Goal: Task Accomplishment & Management: Use online tool/utility

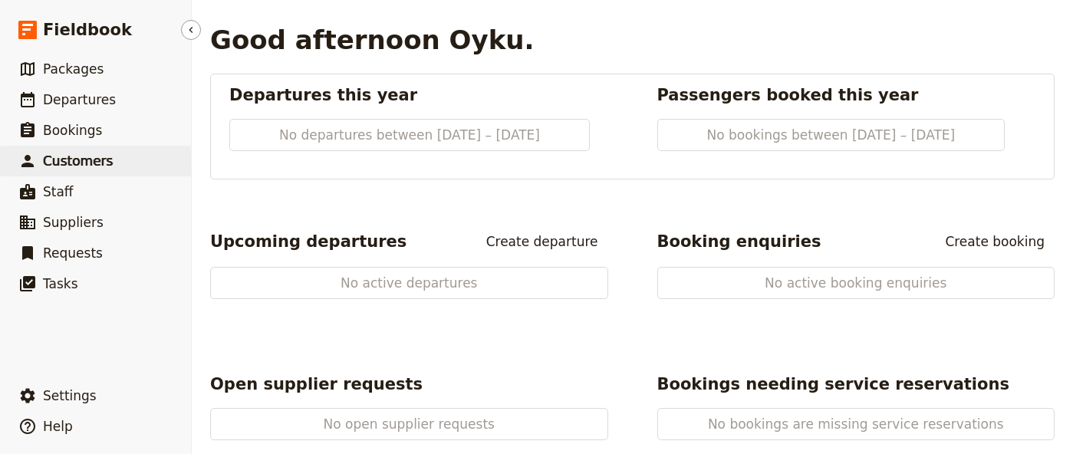
click at [94, 162] on span "Customers" at bounding box center [78, 160] width 70 height 15
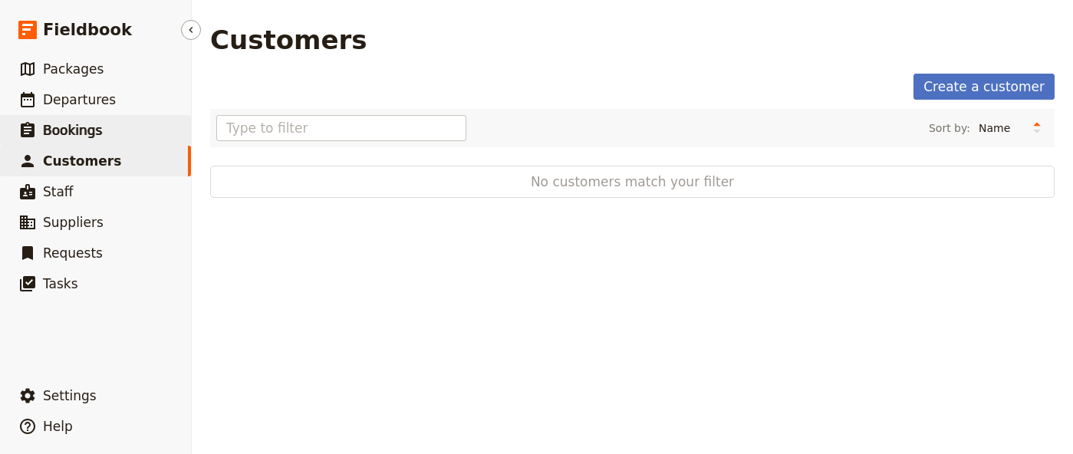
click at [100, 129] on link "​ Bookings" at bounding box center [95, 130] width 191 height 31
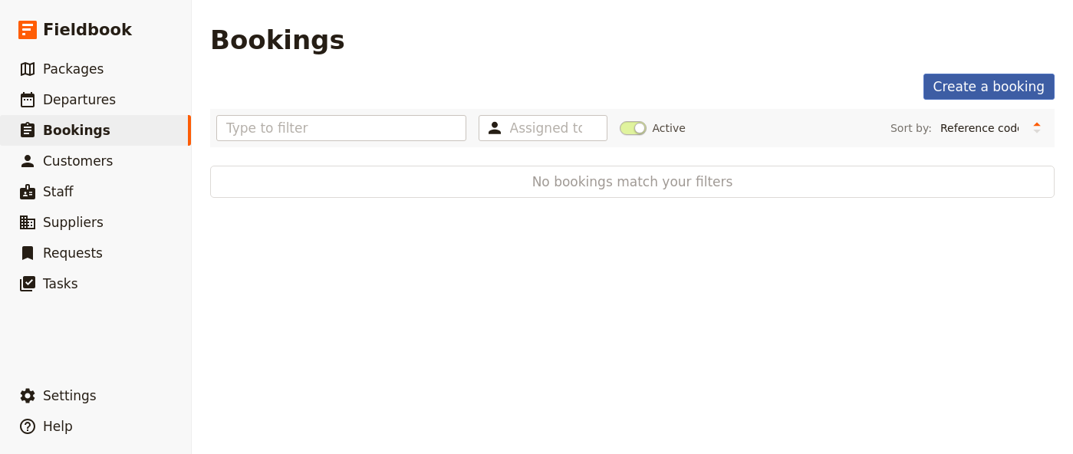
click at [975, 88] on link "Create a booking" at bounding box center [988, 87] width 131 height 26
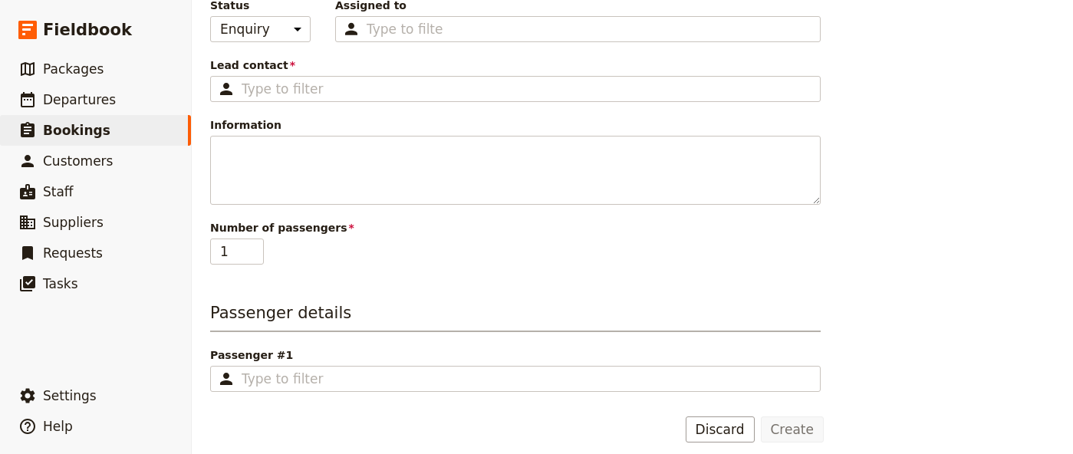
scroll to position [195, 0]
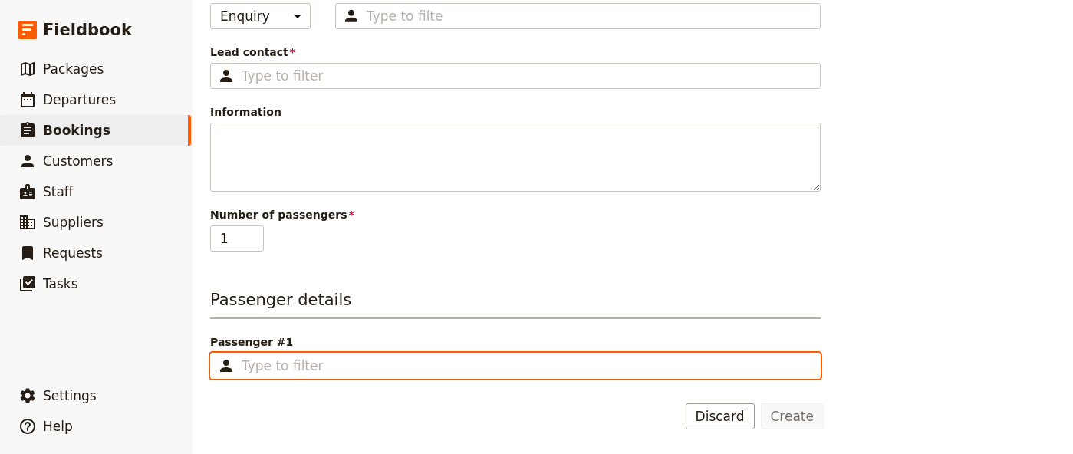
click at [358, 368] on input "Passenger #1 ​" at bounding box center [526, 366] width 569 height 18
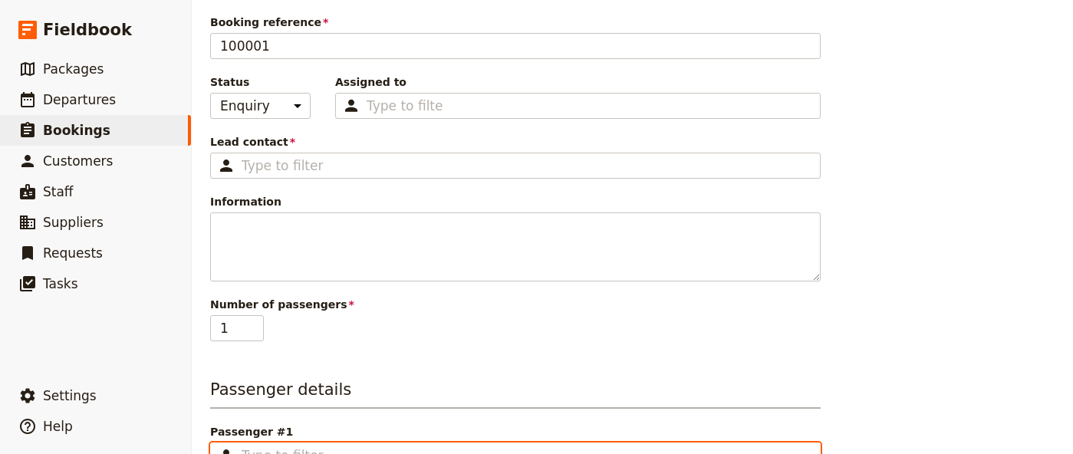
scroll to position [104, 0]
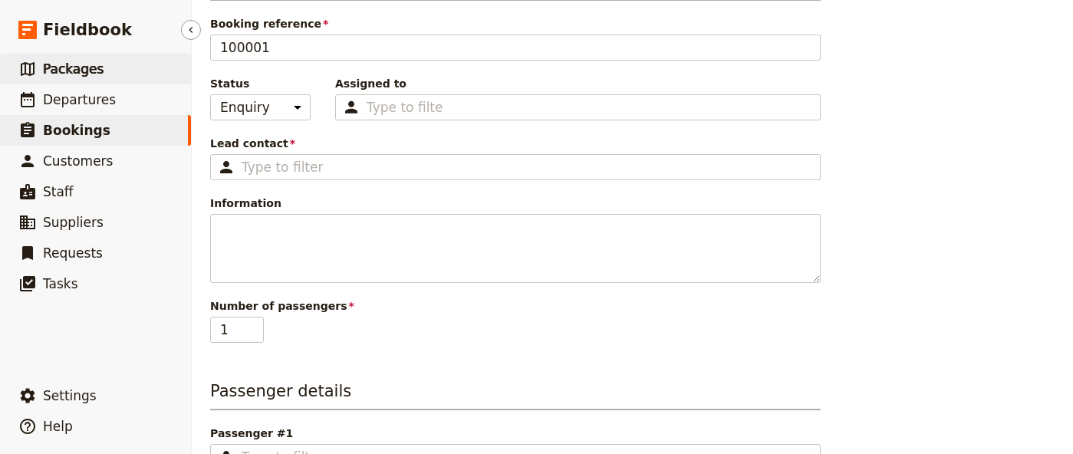
click at [80, 68] on span "Packages" at bounding box center [73, 68] width 61 height 15
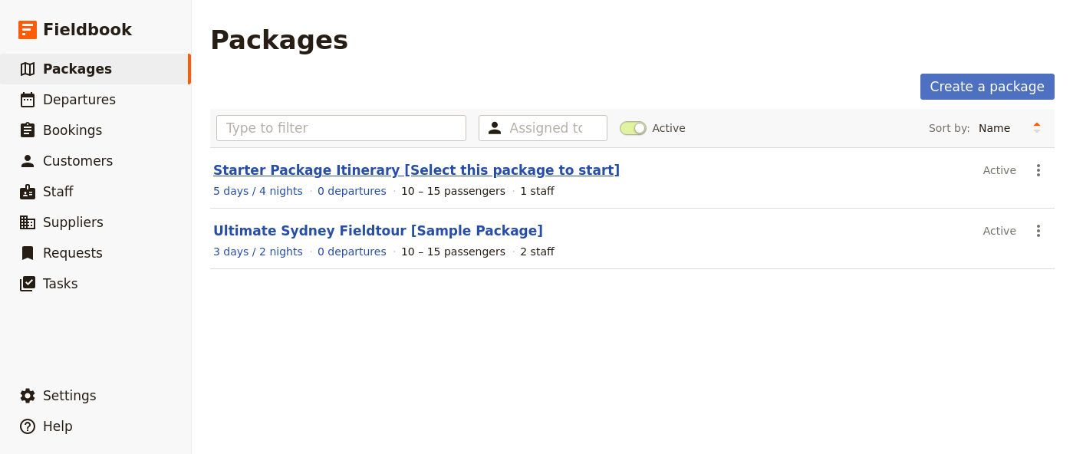
click at [327, 177] on link "Starter Package Itinerary [Select this package to start]" at bounding box center [416, 170] width 406 height 15
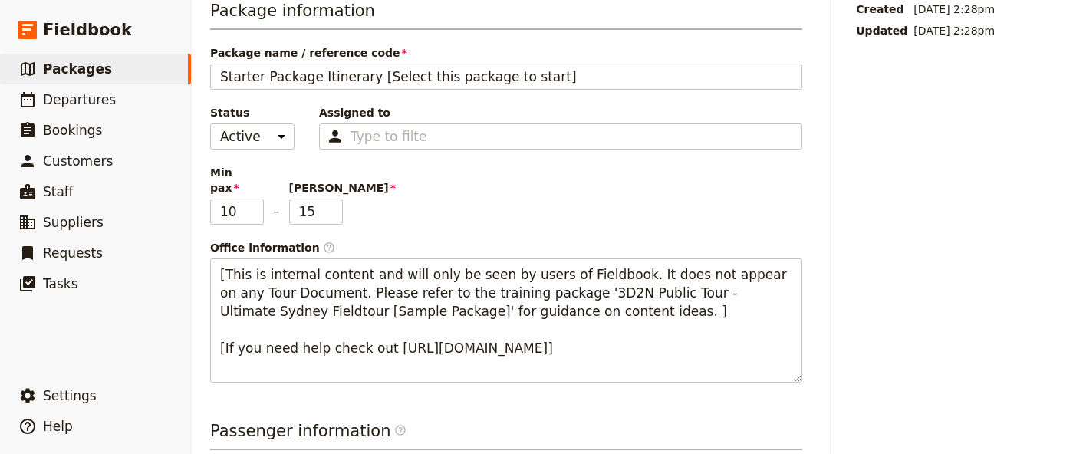
scroll to position [27, 0]
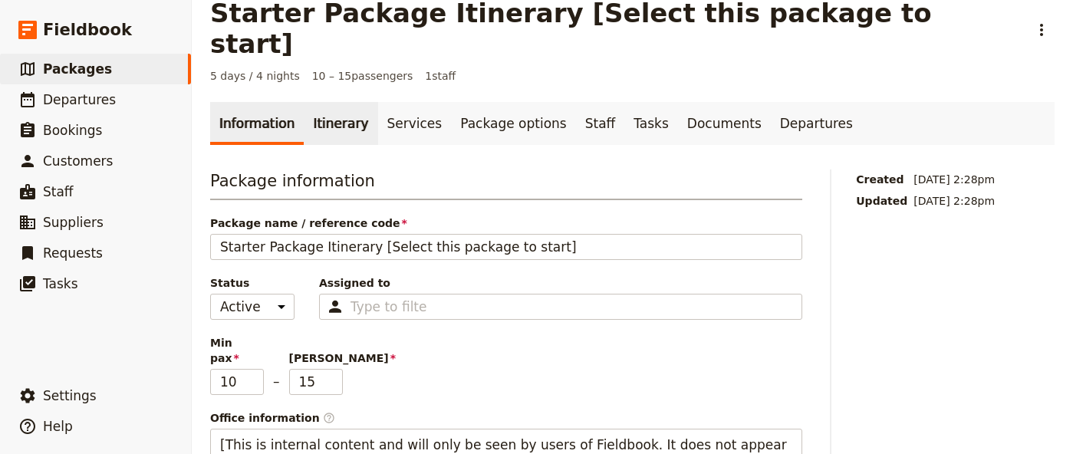
click at [304, 107] on link "Itinerary" at bounding box center [341, 123] width 74 height 43
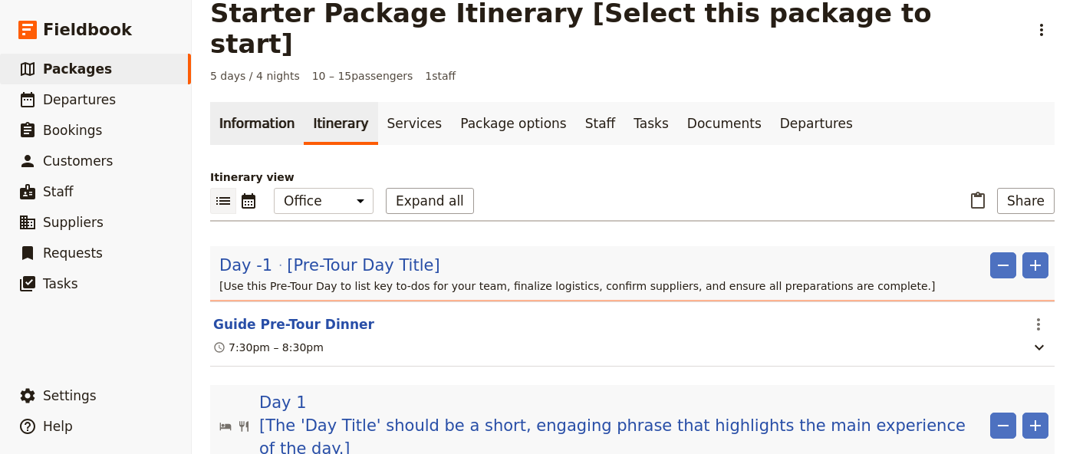
click at [255, 105] on link "Information" at bounding box center [257, 123] width 94 height 43
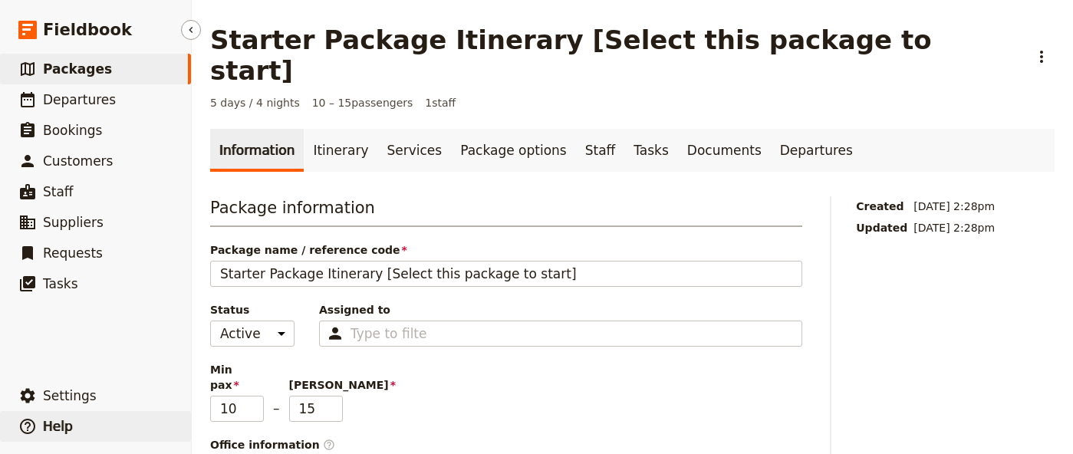
click at [71, 427] on button "​ Help" at bounding box center [95, 426] width 191 height 31
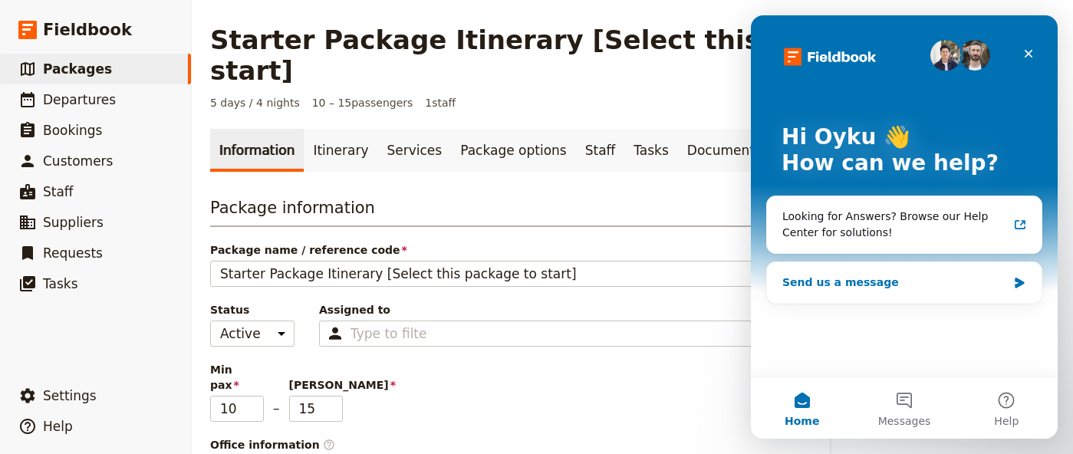
click at [877, 289] on div "Send us a message" at bounding box center [894, 283] width 225 height 16
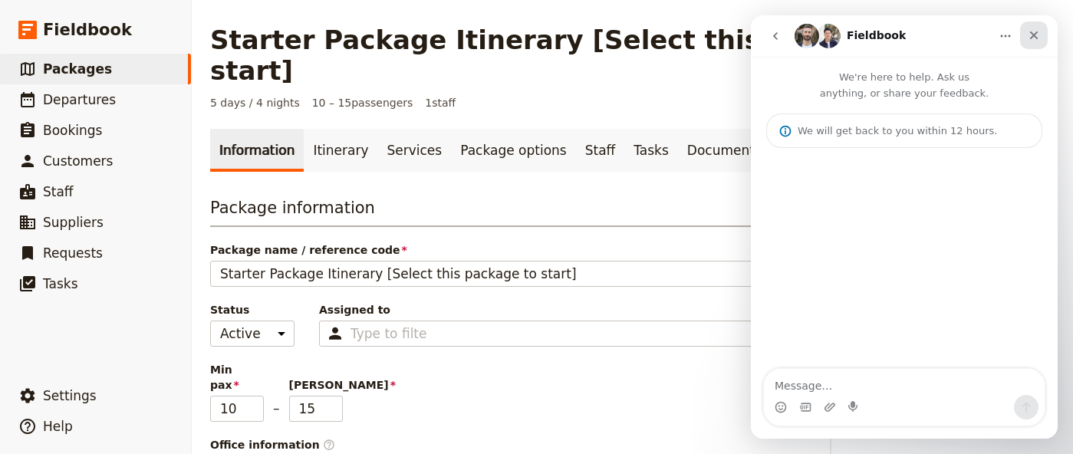
click at [1044, 36] on div "Close" at bounding box center [1034, 35] width 28 height 28
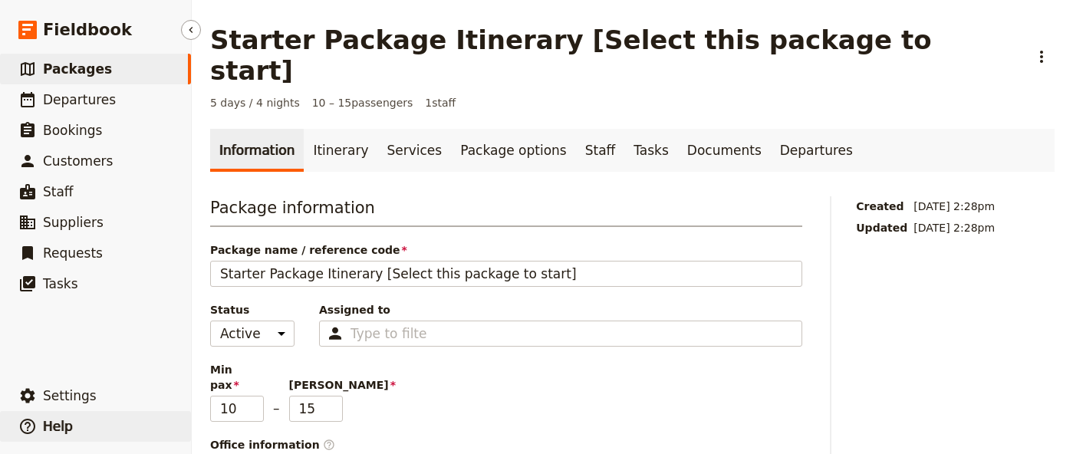
click at [80, 417] on button "​ Help" at bounding box center [95, 426] width 191 height 31
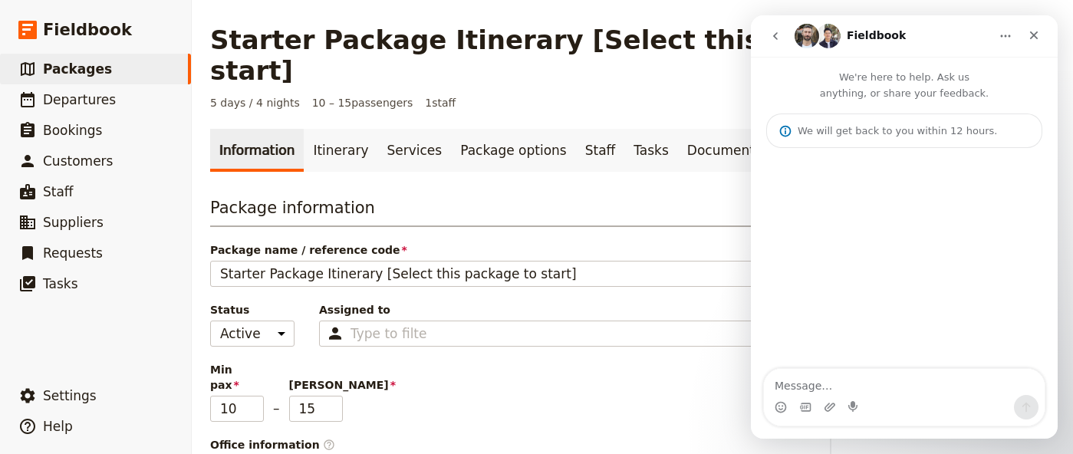
click at [1004, 32] on icon "Home" at bounding box center [1005, 36] width 12 height 12
click at [50, 383] on button "​ Settings" at bounding box center [95, 395] width 191 height 31
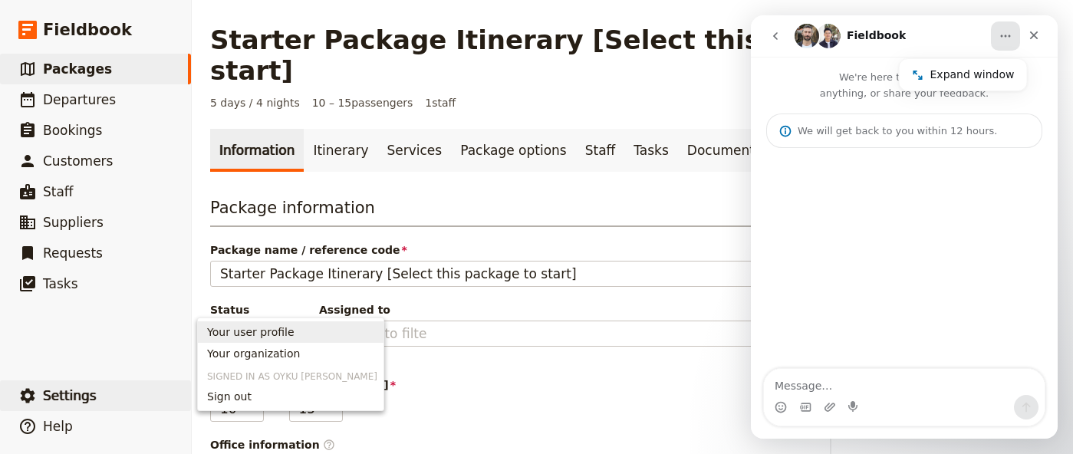
click at [240, 327] on span "Your user profile" at bounding box center [250, 331] width 87 height 15
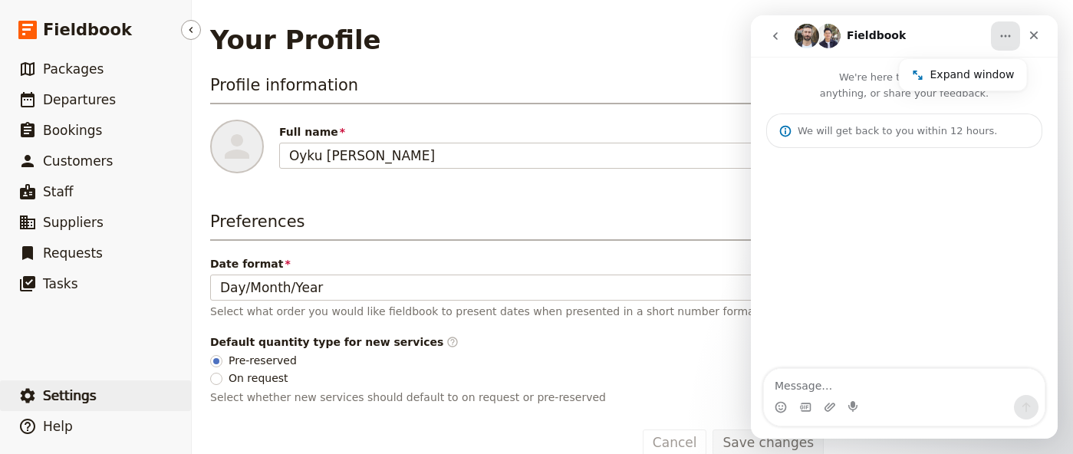
click at [60, 394] on span "Settings" at bounding box center [70, 395] width 54 height 15
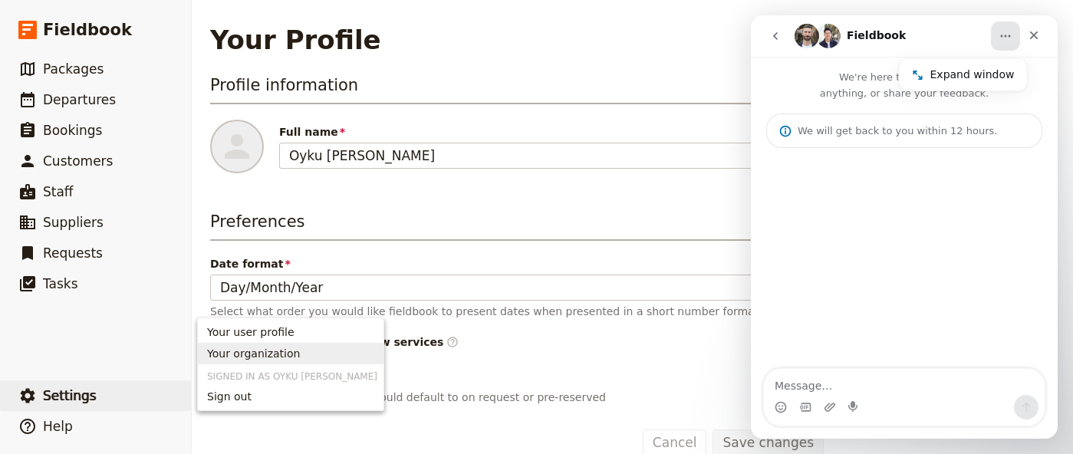
click at [229, 354] on span "Your organization" at bounding box center [253, 353] width 93 height 15
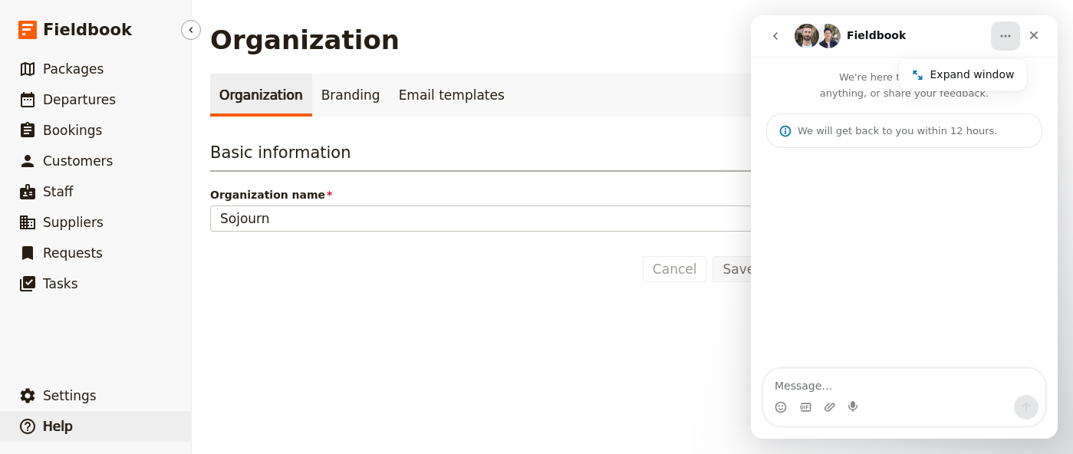
click at [54, 420] on span "Help" at bounding box center [58, 426] width 30 height 15
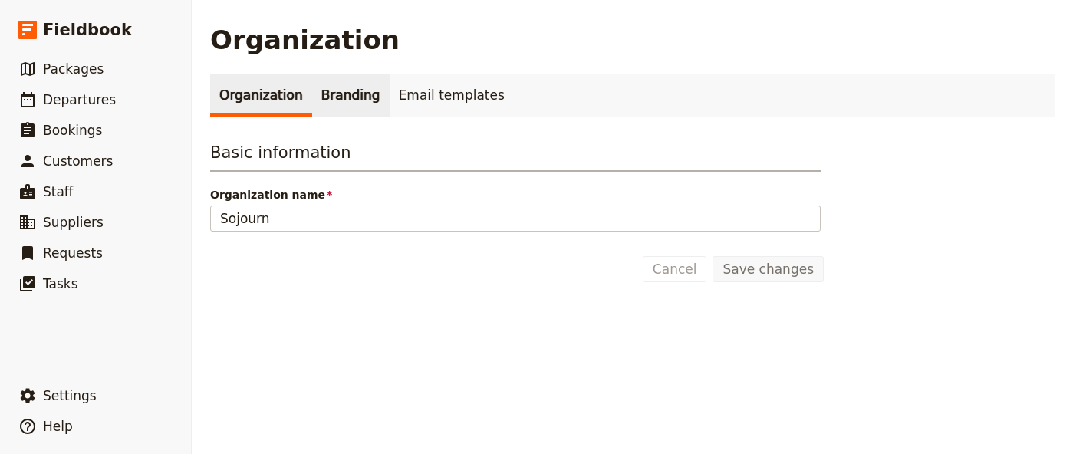
click at [331, 97] on link "Branding" at bounding box center [350, 95] width 77 height 43
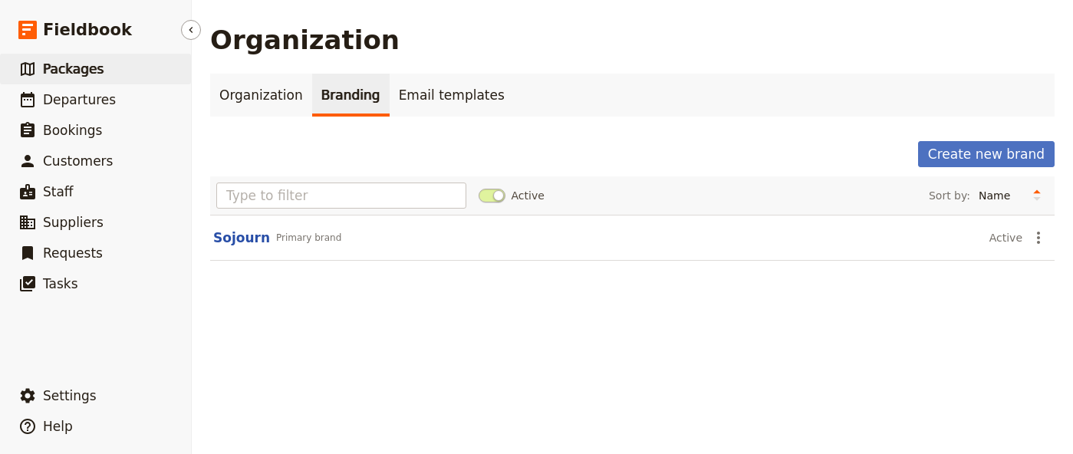
click at [77, 75] on span "Packages" at bounding box center [73, 68] width 61 height 15
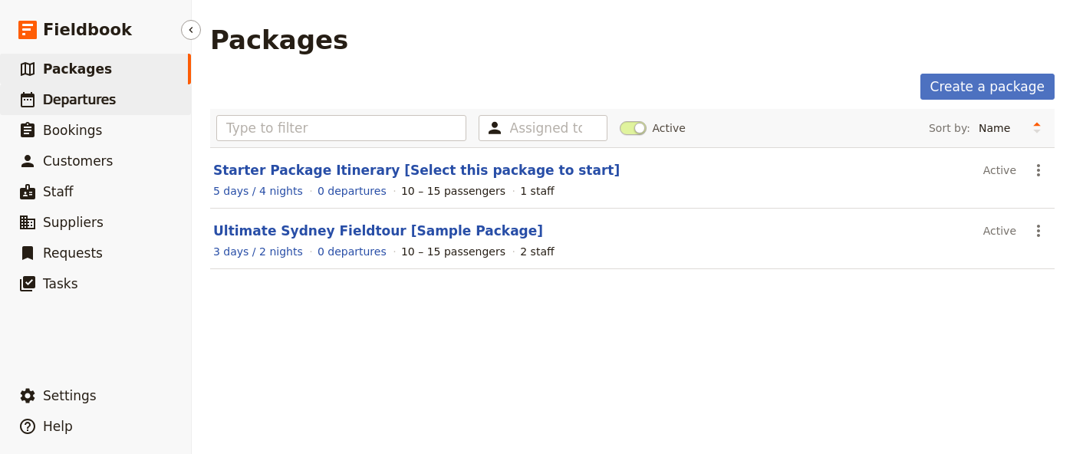
click at [80, 94] on span "Departures" at bounding box center [79, 99] width 73 height 15
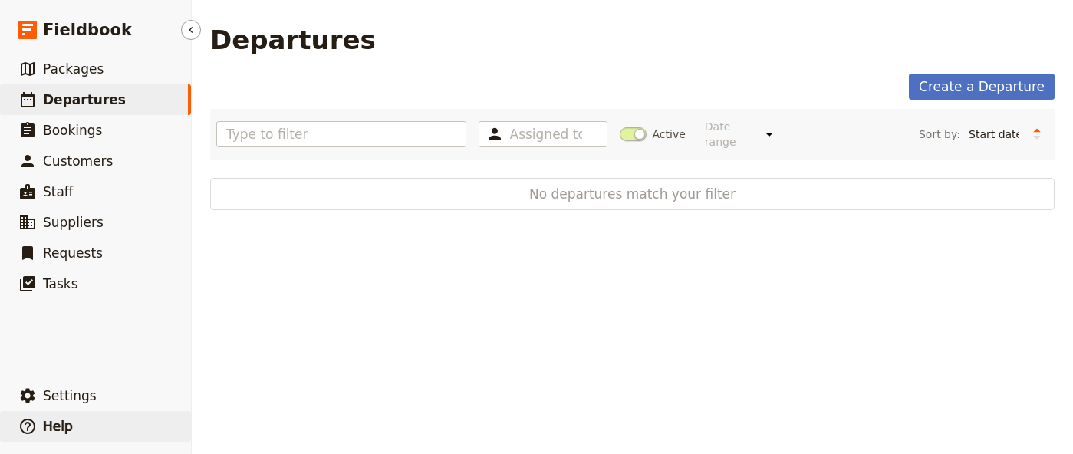
click at [59, 423] on span "Help" at bounding box center [58, 426] width 30 height 15
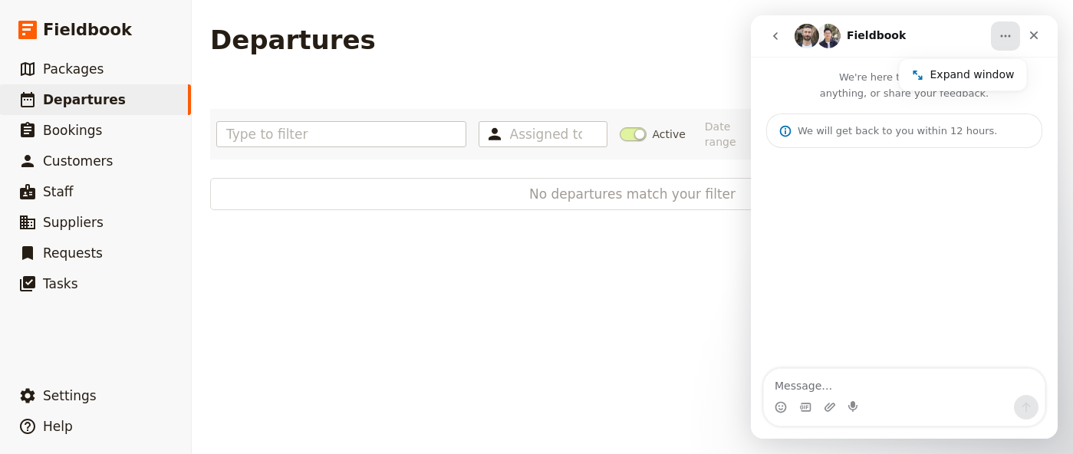
click at [770, 39] on icon "go back" at bounding box center [775, 36] width 12 height 12
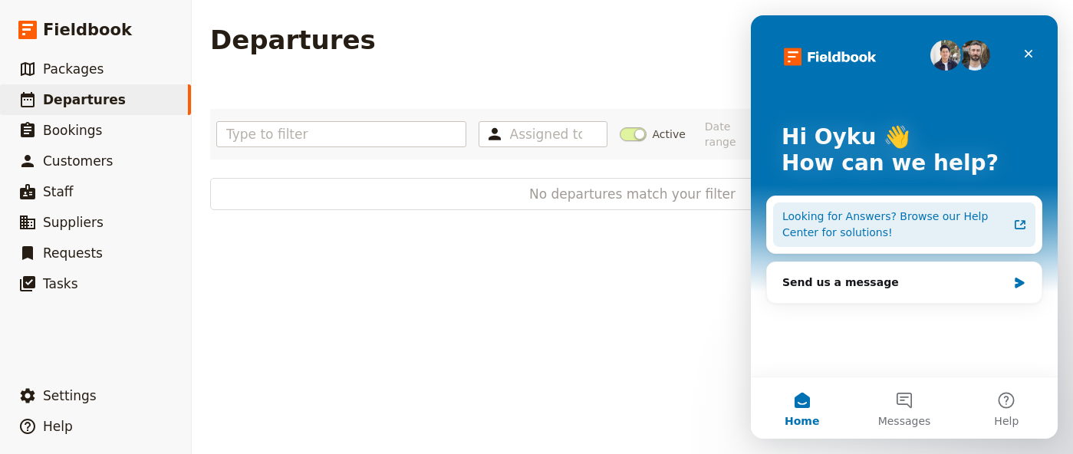
click at [890, 218] on div "Looking for Answers? Browse our Help Center for solutions!" at bounding box center [894, 225] width 225 height 32
